Goal: Entertainment & Leisure: Consume media (video, audio)

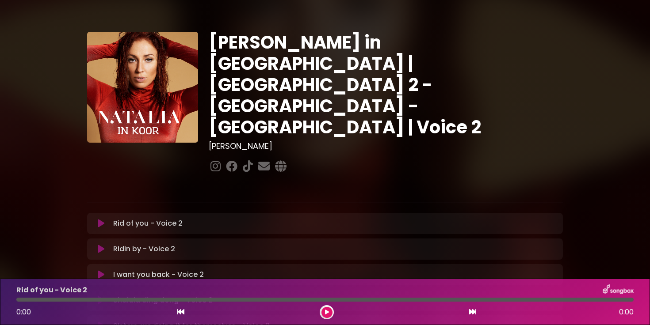
click at [101, 219] on icon at bounding box center [101, 223] width 7 height 9
click at [328, 314] on button at bounding box center [326, 312] width 11 height 11
click at [327, 311] on icon at bounding box center [327, 312] width 4 height 5
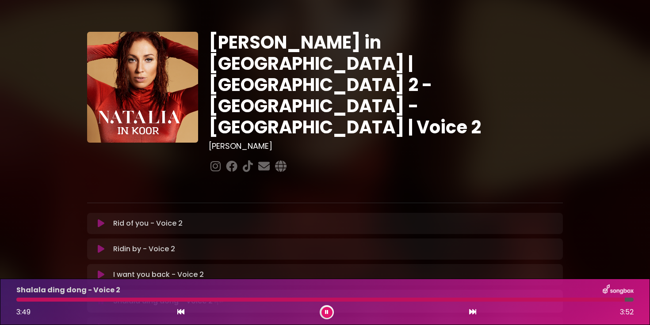
click at [328, 312] on icon at bounding box center [327, 312] width 4 height 5
click at [324, 312] on button at bounding box center [326, 312] width 11 height 11
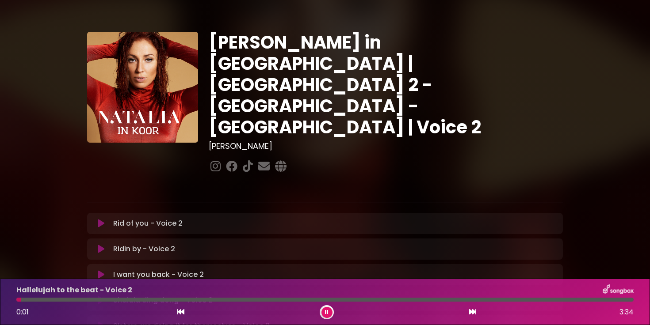
click at [326, 312] on icon at bounding box center [327, 312] width 4 height 5
click at [328, 312] on icon at bounding box center [327, 312] width 4 height 5
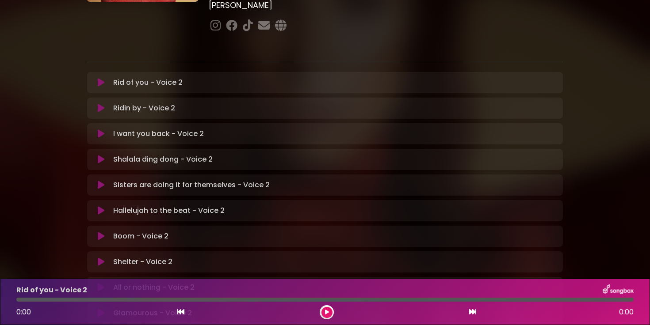
scroll to position [183, 0]
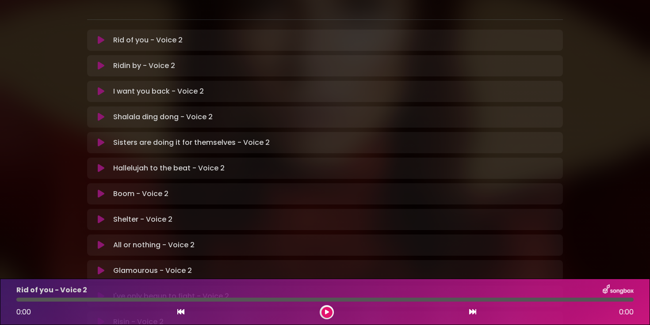
click at [99, 190] on icon at bounding box center [101, 194] width 7 height 9
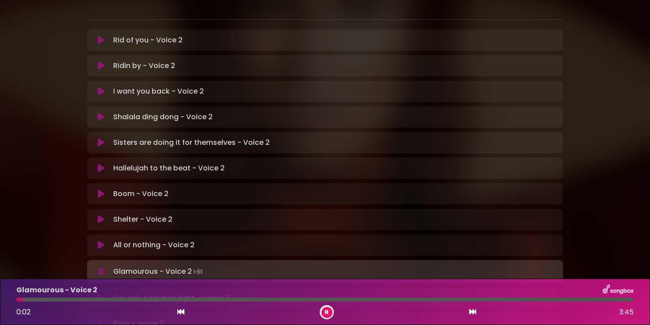
click at [326, 317] on button at bounding box center [326, 312] width 11 height 11
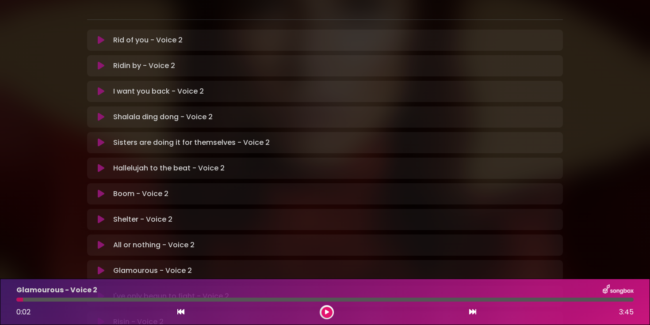
click at [332, 313] on button at bounding box center [326, 312] width 11 height 11
click at [328, 315] on button at bounding box center [326, 312] width 11 height 11
